Goal: Task Accomplishment & Management: Manage account settings

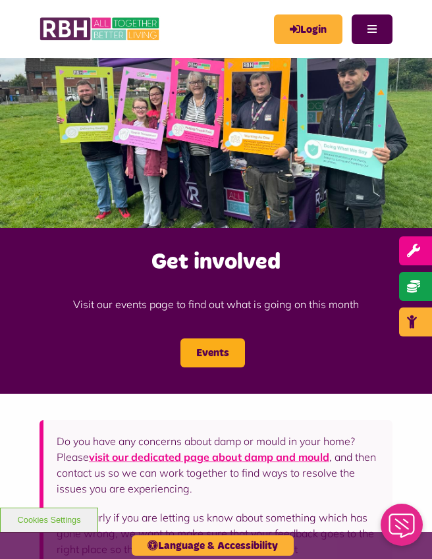
click at [305, 30] on link "Login" at bounding box center [308, 29] width 68 height 30
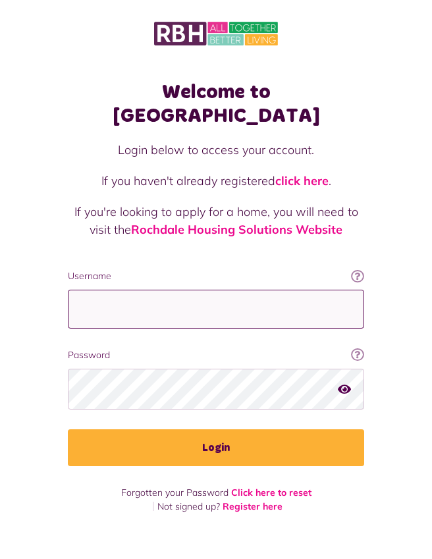
click at [133, 290] on input "Username" at bounding box center [216, 309] width 296 height 39
type input "**********"
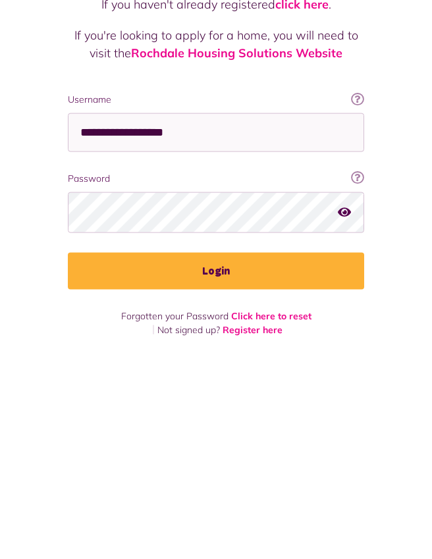
scroll to position [36, 0]
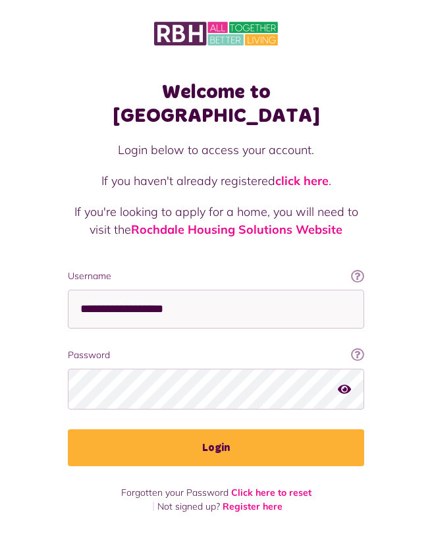
click at [394, 336] on div "Welcome to [GEOGRAPHIC_DATA] Login below to access your account. If you haven't…" at bounding box center [216, 266] width 432 height 533
click at [284, 429] on button "Login" at bounding box center [216, 447] width 296 height 37
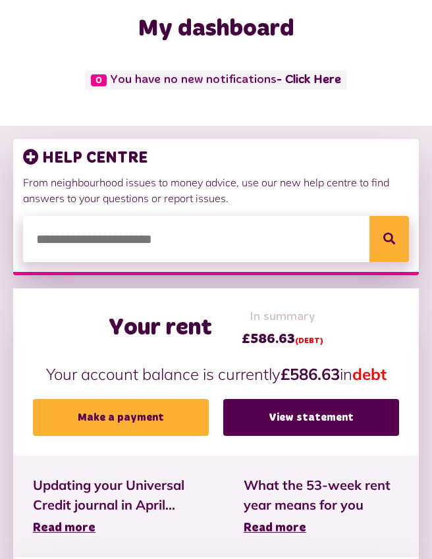
scroll to position [71, 0]
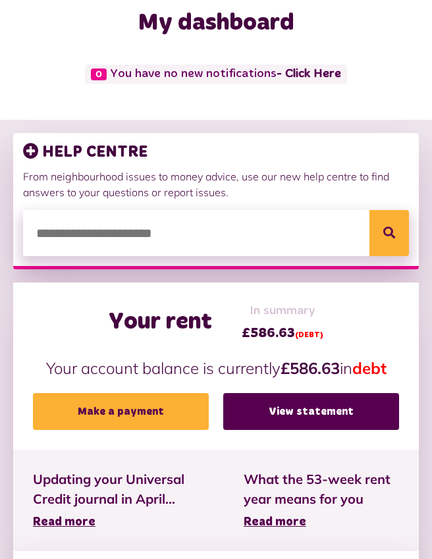
click at [344, 417] on link "View statement" at bounding box center [311, 411] width 176 height 37
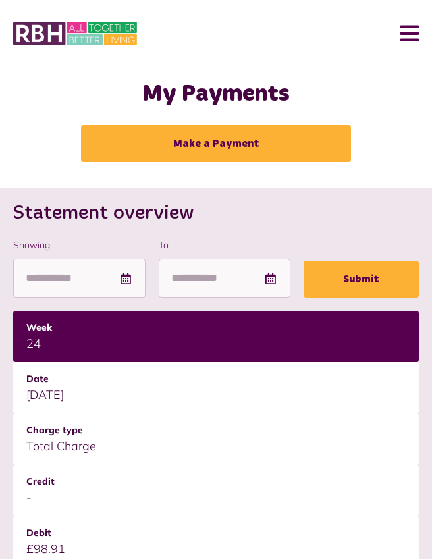
click at [411, 32] on button "Menu" at bounding box center [404, 33] width 28 height 41
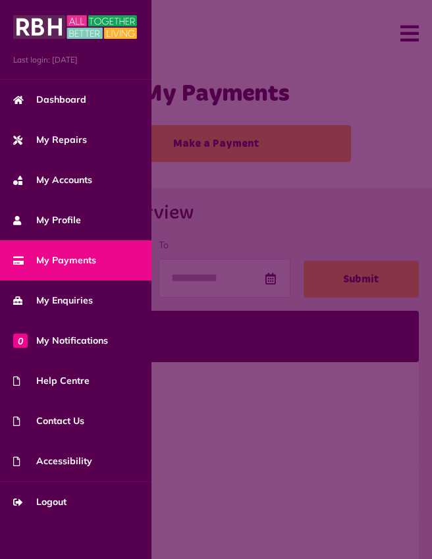
click at [78, 503] on link "Logout" at bounding box center [75, 502] width 151 height 40
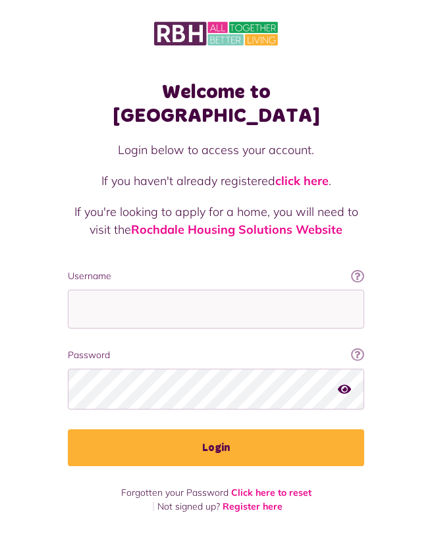
click at [298, 173] on link "click here" at bounding box center [301, 180] width 53 height 15
